Goal: Information Seeking & Learning: Learn about a topic

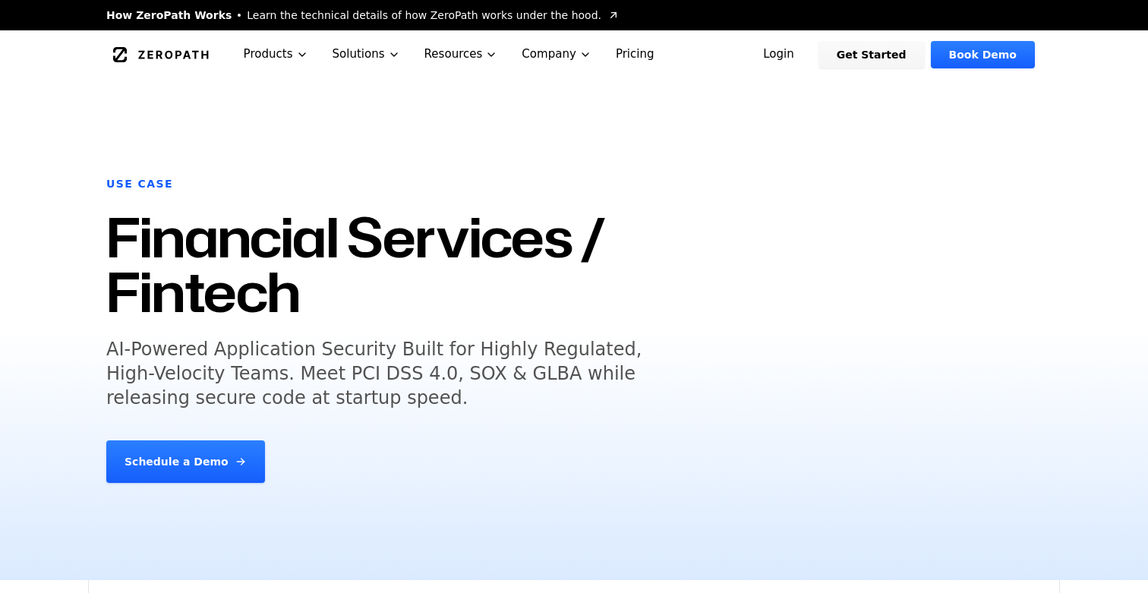
click at [194, 57] on icon "Global" at bounding box center [173, 54] width 70 height 8
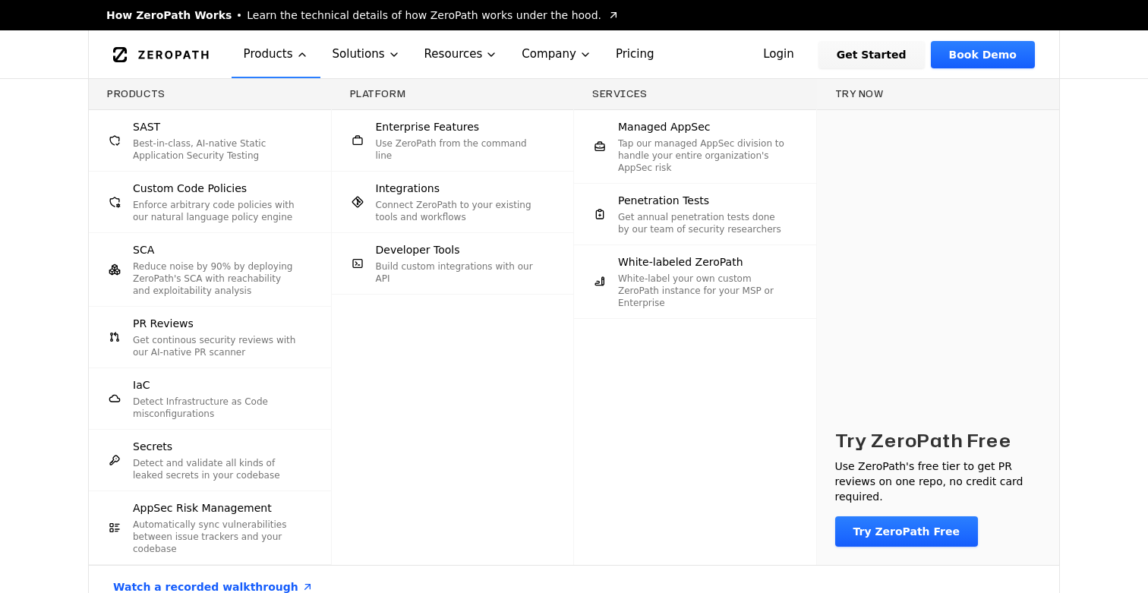
click at [232, 137] on div "SAST Best-in-class, AI-native Static Application Security Testing" at bounding box center [217, 140] width 168 height 43
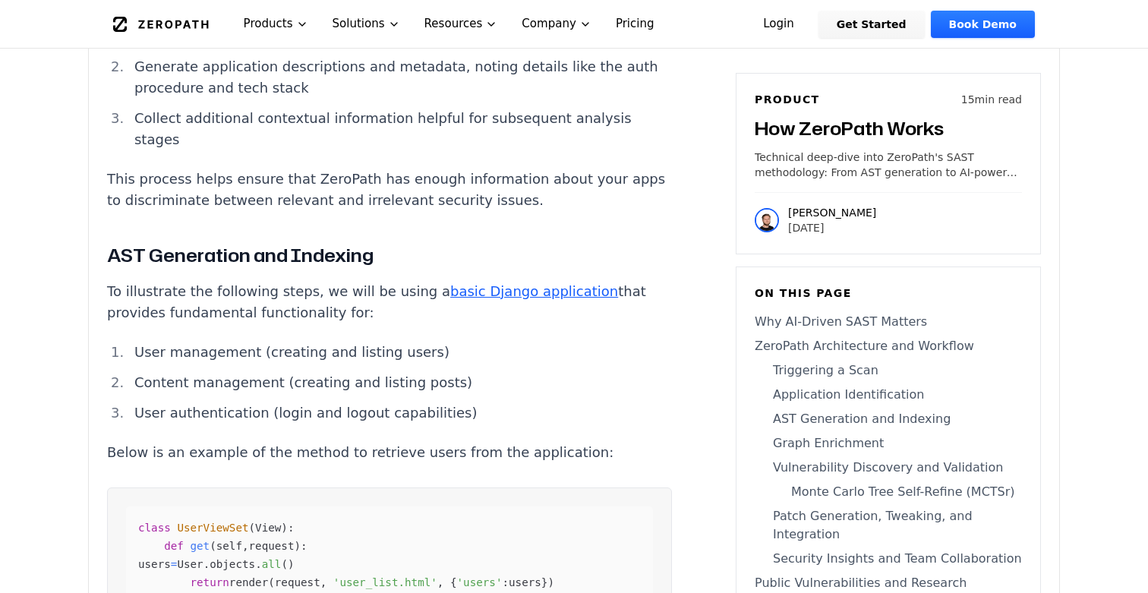
scroll to position [3933, 0]
